Goal: Navigation & Orientation: Find specific page/section

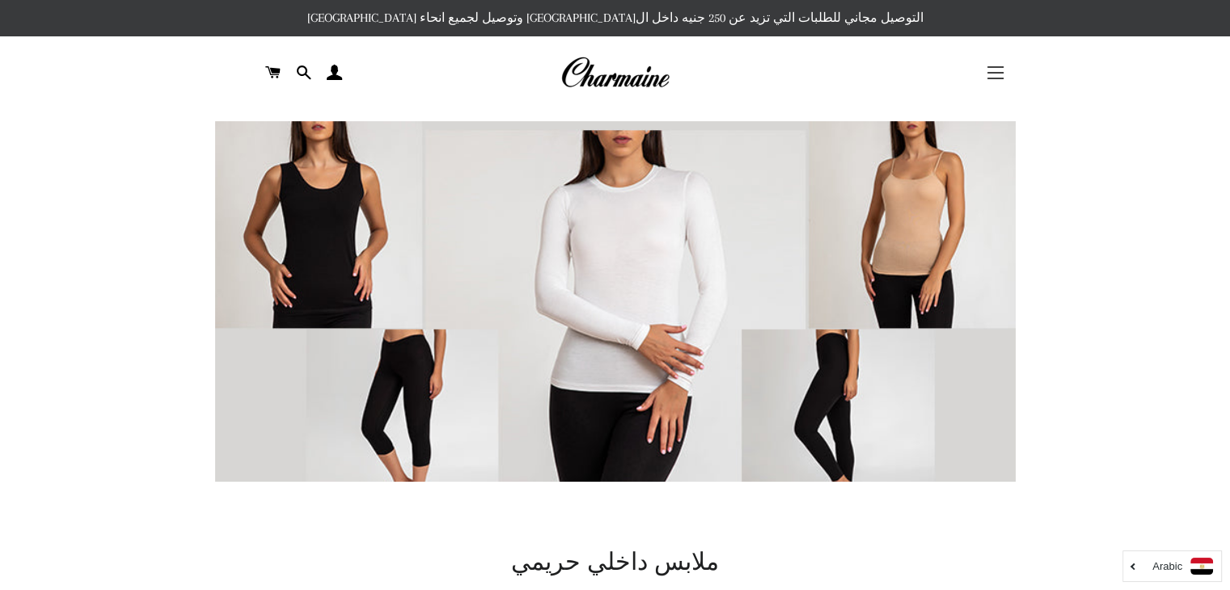
click at [1000, 78] on span "button" at bounding box center [995, 79] width 16 height 2
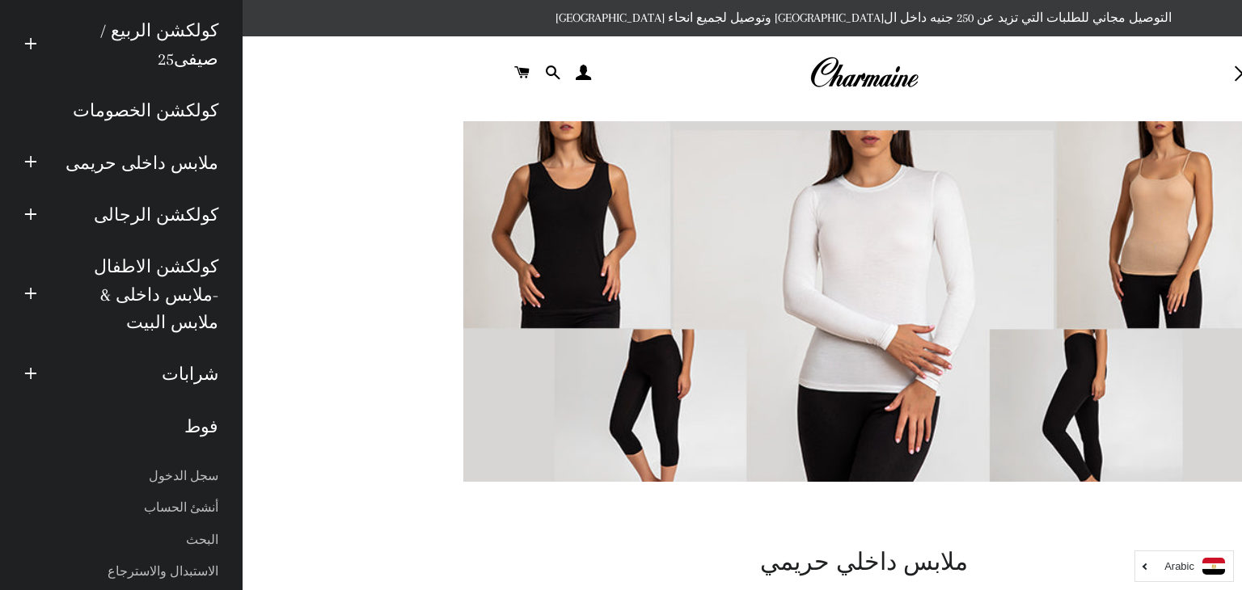
scroll to position [137, 0]
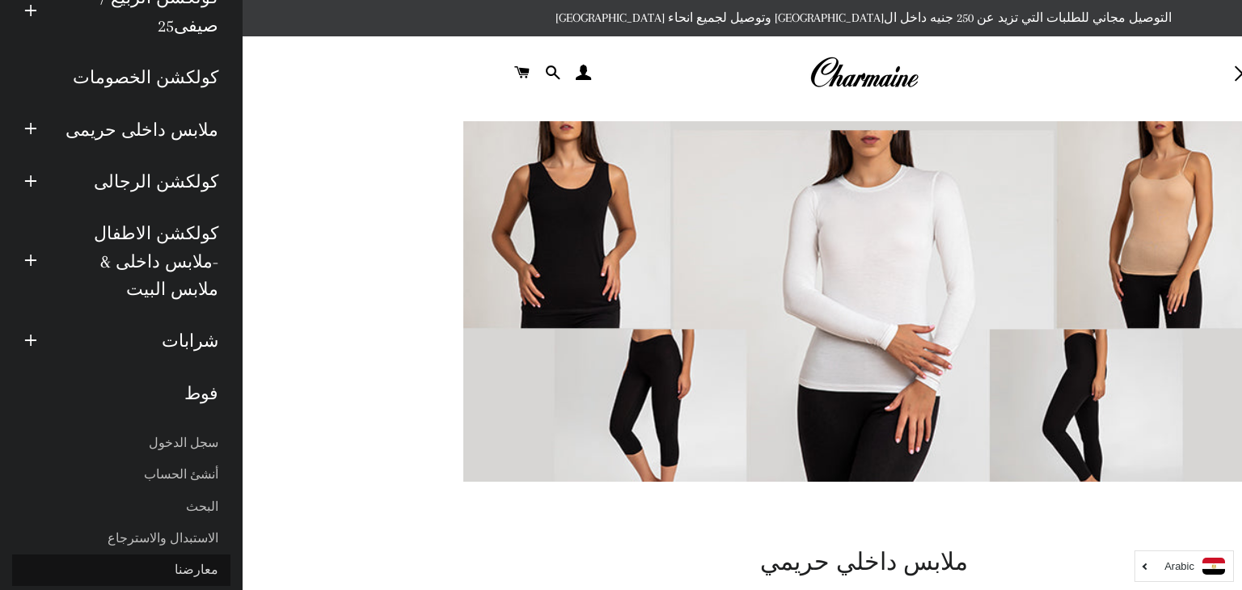
click at [220, 555] on link "معارضنا" at bounding box center [121, 571] width 218 height 32
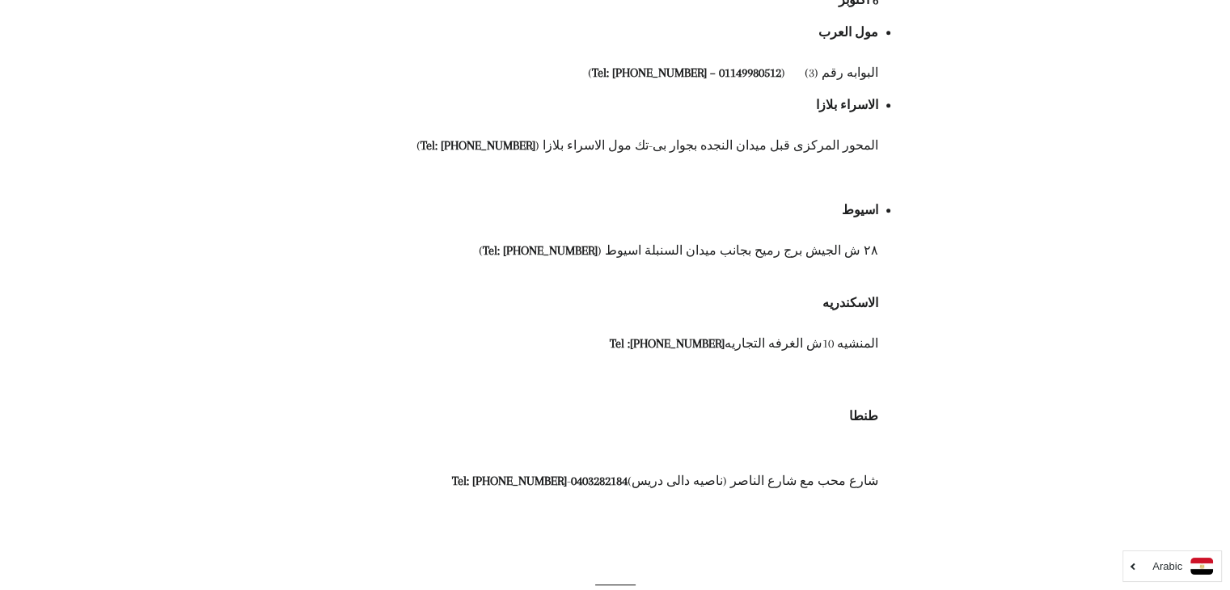
scroll to position [1525, 0]
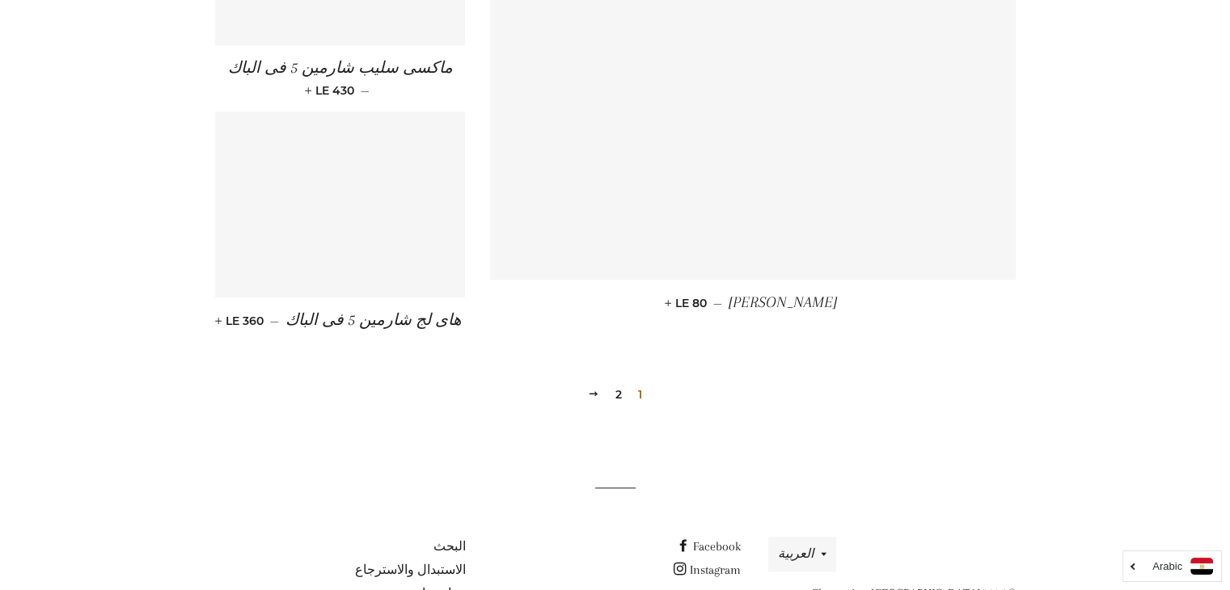
scroll to position [1934, 0]
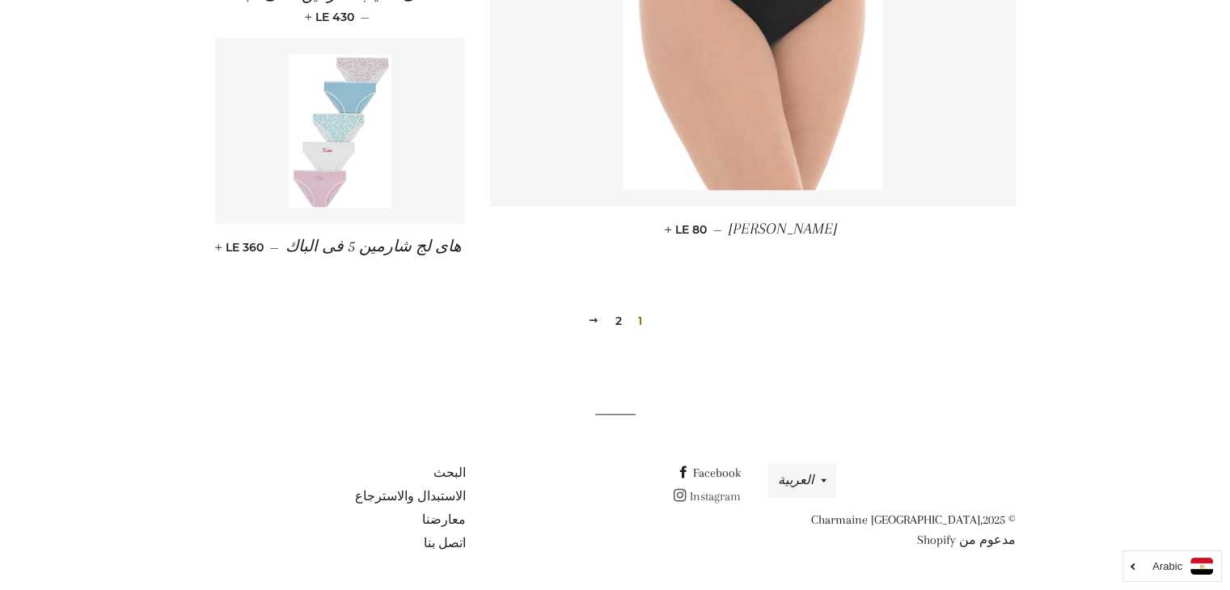
drag, startPoint x: 716, startPoint y: 505, endPoint x: 717, endPoint y: 496, distance: 8.9
click at [717, 496] on link "Instagram" at bounding box center [706, 496] width 67 height 15
click at [1134, 560] on link "Arabic" at bounding box center [1172, 566] width 82 height 17
click at [446, 539] on link "اتصل بنا" at bounding box center [444, 543] width 42 height 15
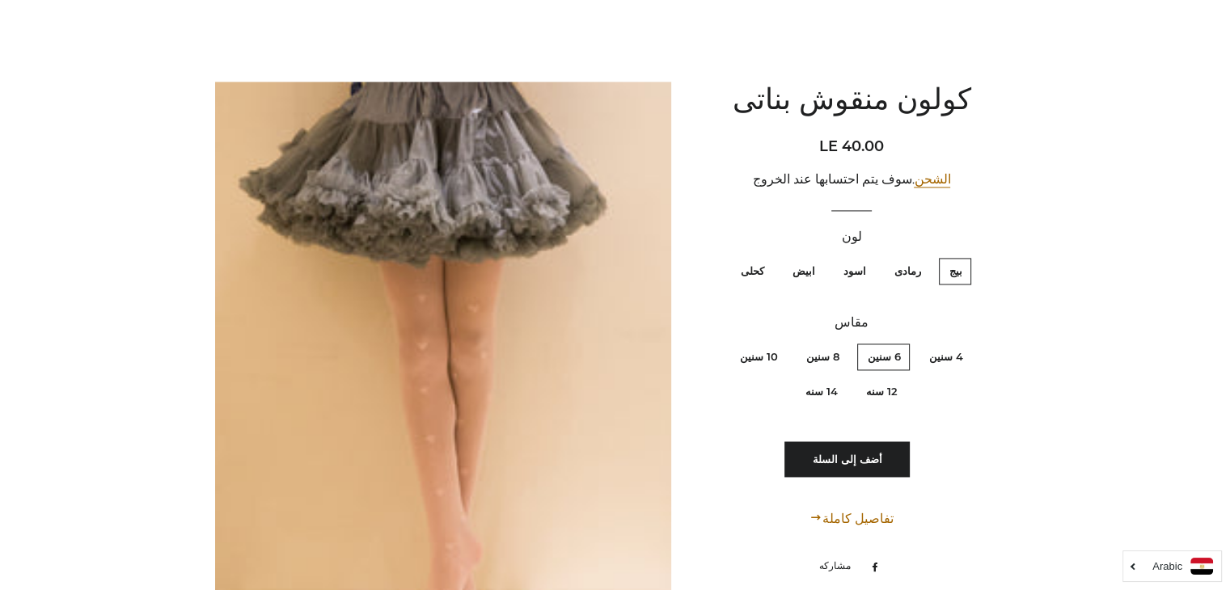
scroll to position [8005, 0]
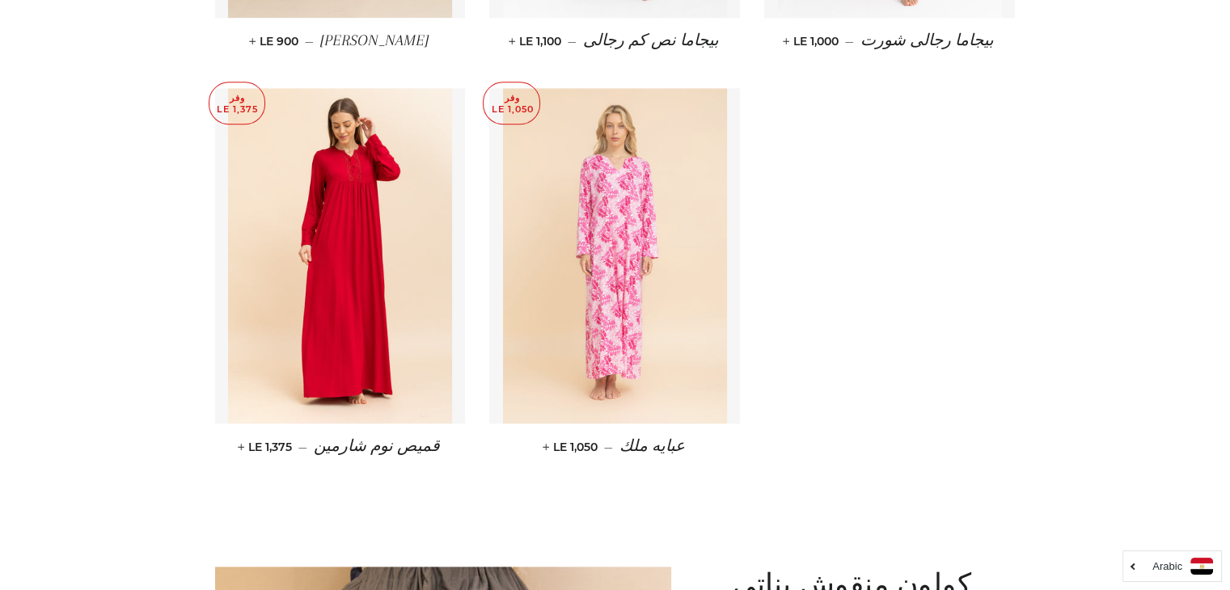
click at [661, 282] on img at bounding box center [615, 256] width 224 height 336
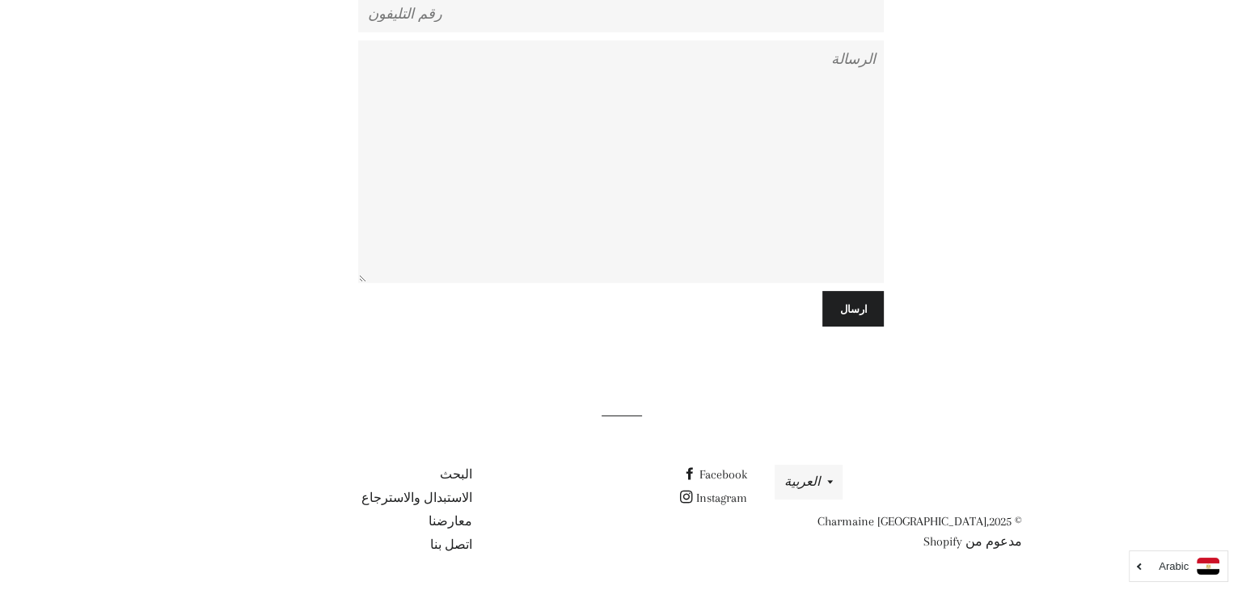
scroll to position [28, 0]
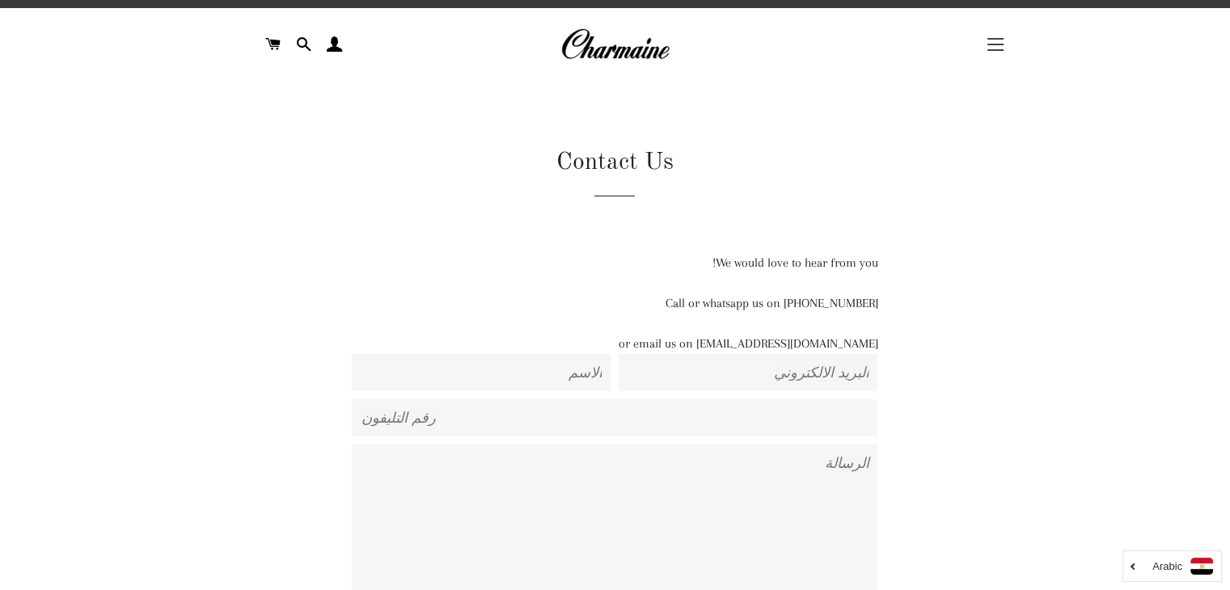
click at [992, 44] on span "button" at bounding box center [995, 45] width 16 height 2
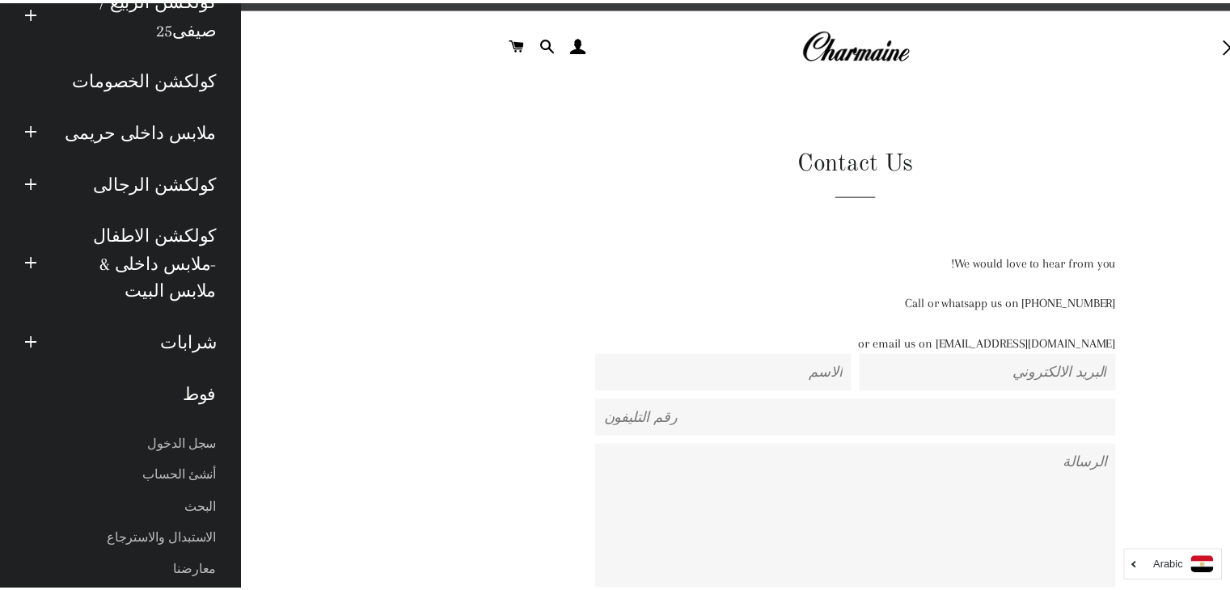
scroll to position [137, 0]
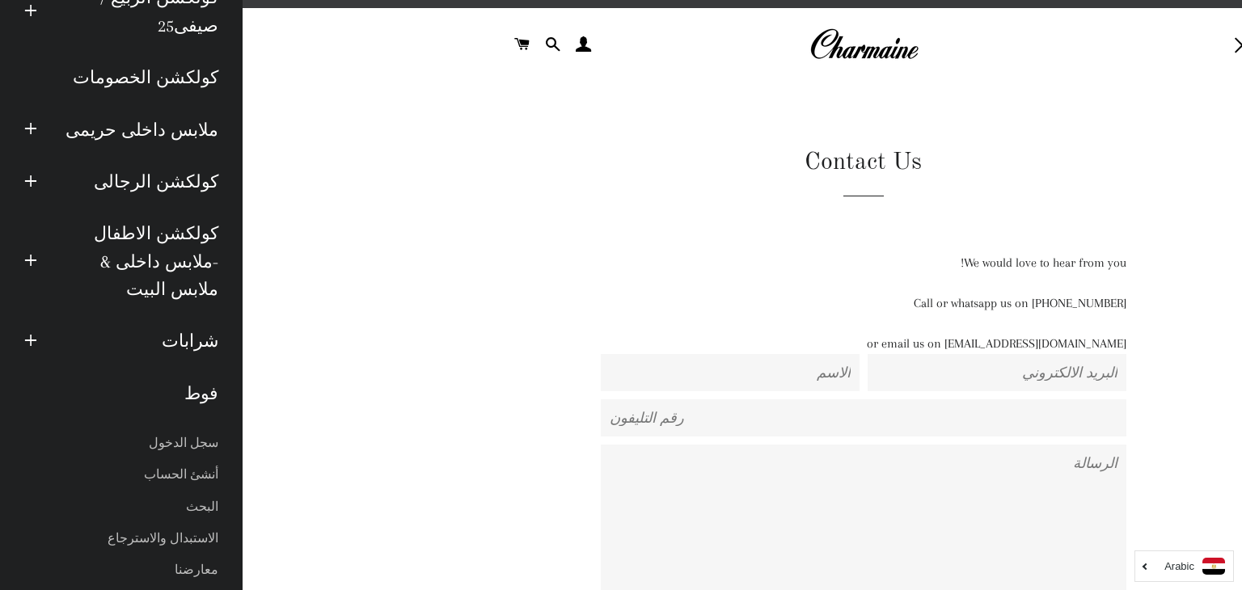
drag, startPoint x: 592, startPoint y: 253, endPoint x: 660, endPoint y: 226, distance: 73.0
click at [602, 247] on div "Contact Us We would love to hear from you! Call or whatsapp us on [PHONE_NUMBER…" at bounding box center [851, 442] width 687 height 593
